Goal: Register for event/course

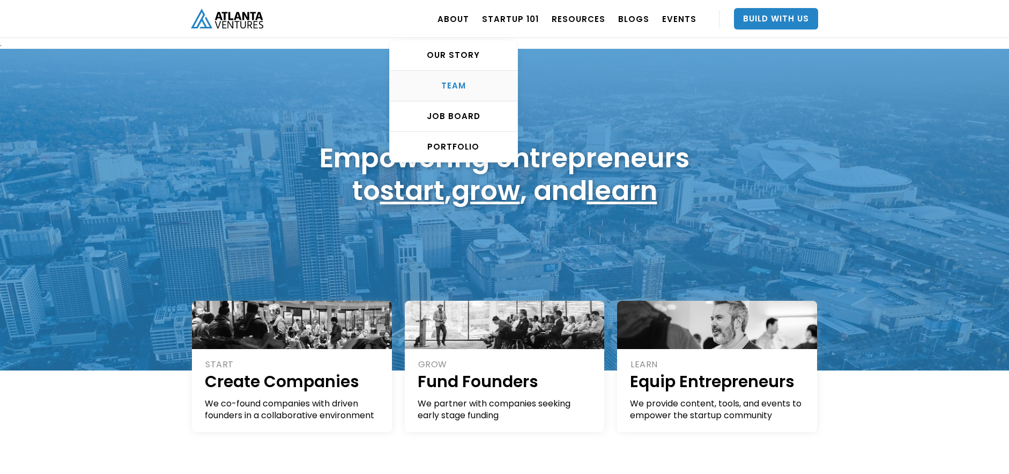
click at [462, 84] on div "TEAM" at bounding box center [454, 85] width 128 height 11
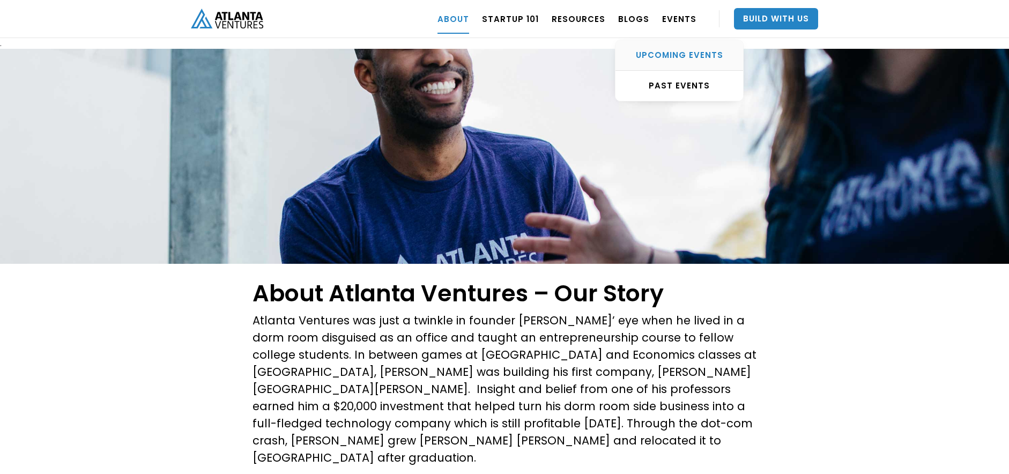
click at [681, 53] on div "UPCOMING EVENTS" at bounding box center [679, 55] width 128 height 11
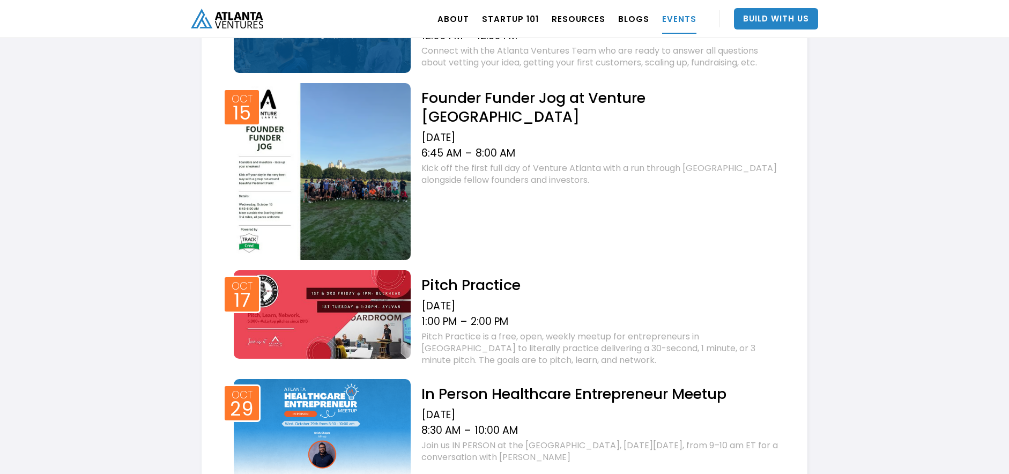
scroll to position [792, 0]
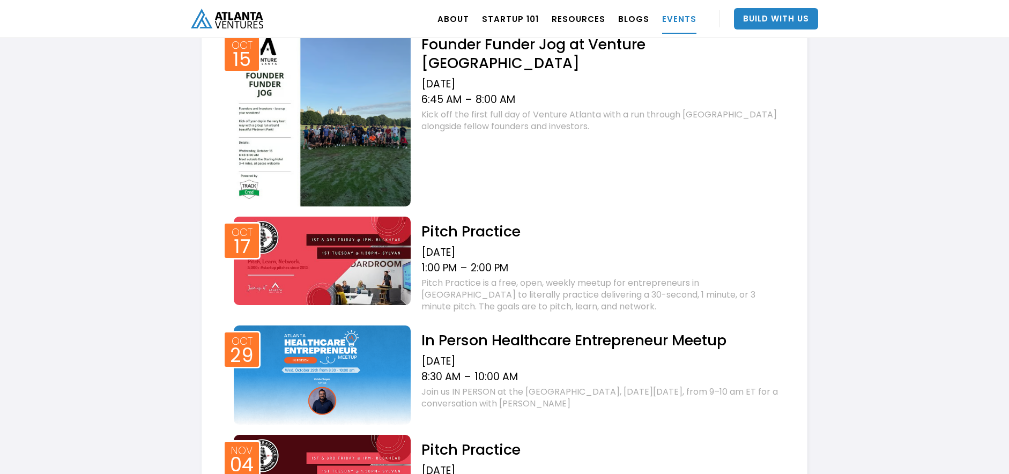
click at [325, 346] on img at bounding box center [322, 374] width 177 height 99
